Goal: Task Accomplishment & Management: Manage account settings

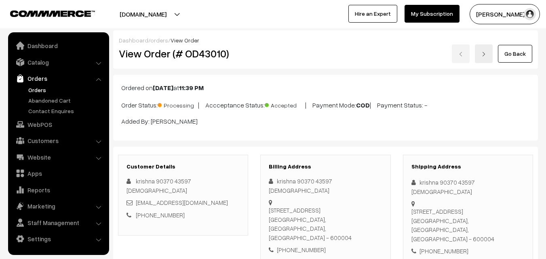
scroll to position [445, 0]
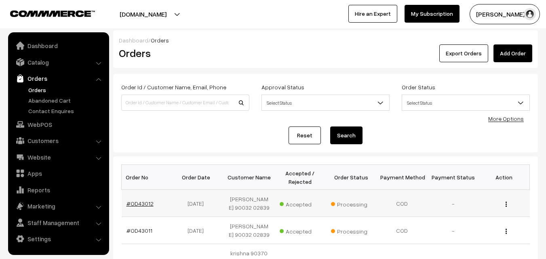
click at [144, 205] on link "#OD43012" at bounding box center [140, 203] width 27 height 7
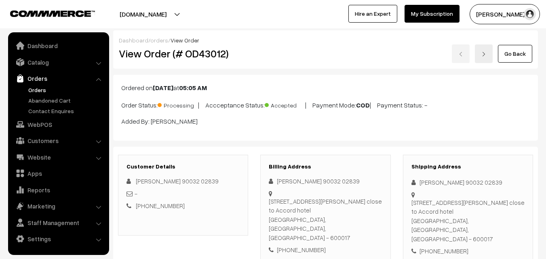
scroll to position [445, 0]
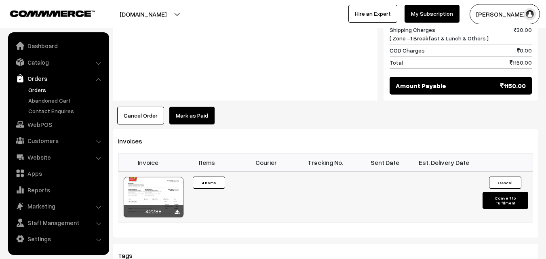
click at [162, 177] on div at bounding box center [154, 197] width 60 height 40
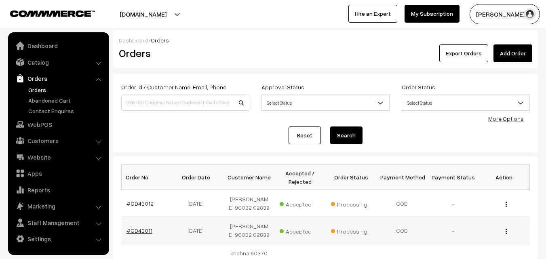
click at [139, 231] on link "#OD43011" at bounding box center [140, 230] width 26 height 7
click at [144, 231] on link "#OD43011" at bounding box center [140, 230] width 26 height 7
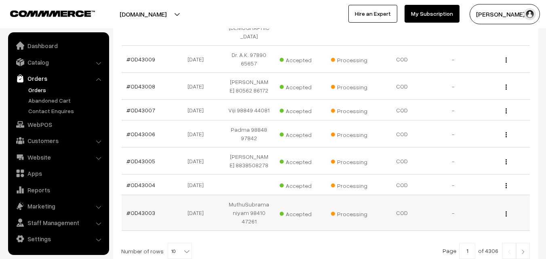
scroll to position [263, 0]
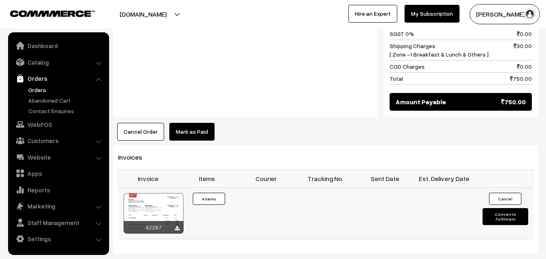
scroll to position [445, 0]
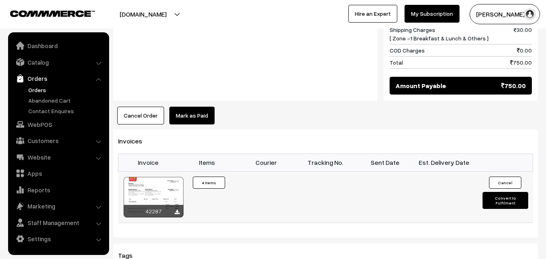
click at [165, 177] on div at bounding box center [154, 197] width 60 height 40
click at [39, 87] on link "Orders" at bounding box center [66, 90] width 80 height 8
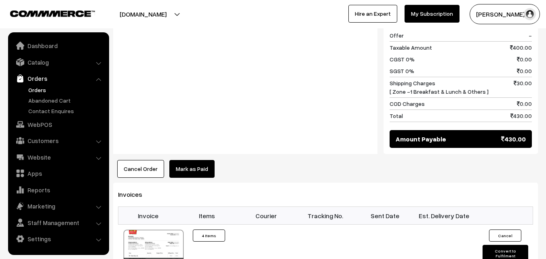
scroll to position [526, 0]
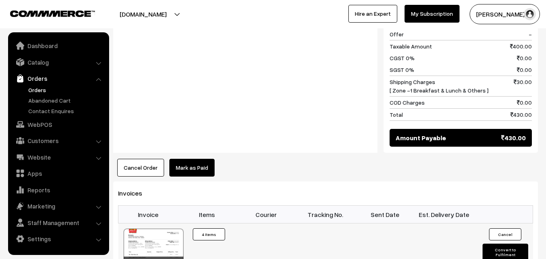
click at [154, 233] on div at bounding box center [154, 249] width 60 height 40
